Goal: Feedback & Contribution: Leave review/rating

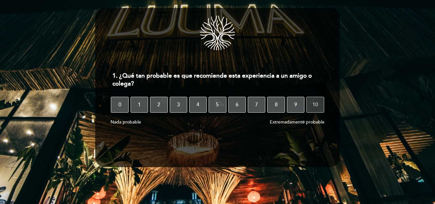
click at [311, 107] on button "10" at bounding box center [315, 105] width 18 height 16
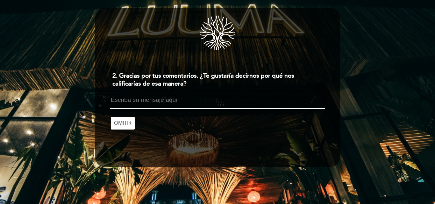
click at [127, 100] on textarea at bounding box center [217, 103] width 215 height 12
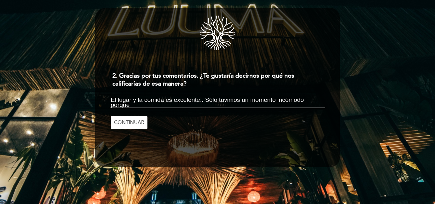
scroll to position [1, 0]
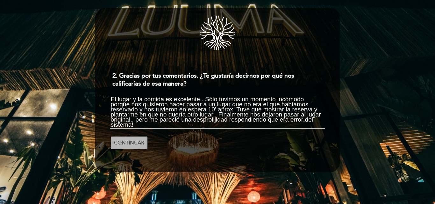
type textarea "El lugar y la comida es excelente.. Sólo tuvimos un momento incómodo porque nos…"
click at [126, 142] on span "CONTINUAR" at bounding box center [129, 143] width 30 height 18
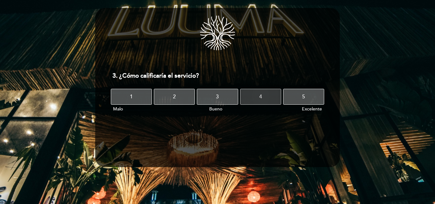
click at [264, 96] on button "4" at bounding box center [260, 97] width 41 height 16
click at [259, 97] on span "4" at bounding box center [260, 97] width 3 height 18
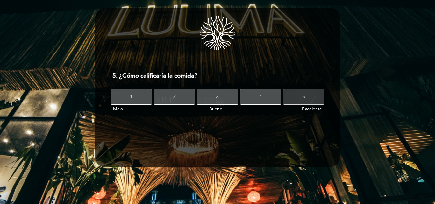
click at [295, 99] on button "5" at bounding box center [303, 97] width 41 height 16
click at [308, 96] on button "5" at bounding box center [303, 97] width 41 height 16
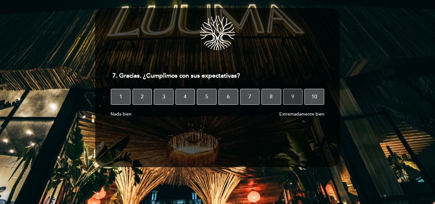
click at [284, 95] on button "9" at bounding box center [293, 97] width 20 height 16
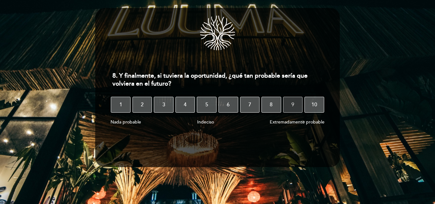
click at [290, 104] on button "9" at bounding box center [293, 105] width 20 height 16
